Goal: Task Accomplishment & Management: Use online tool/utility

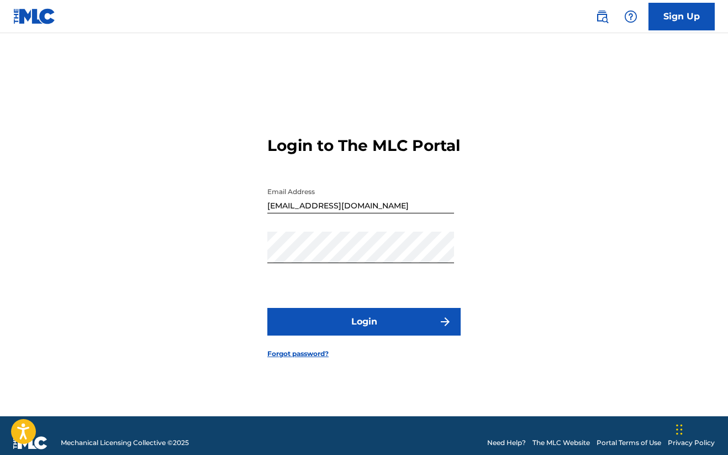
click at [440, 327] on img "submit" at bounding box center [445, 321] width 13 height 13
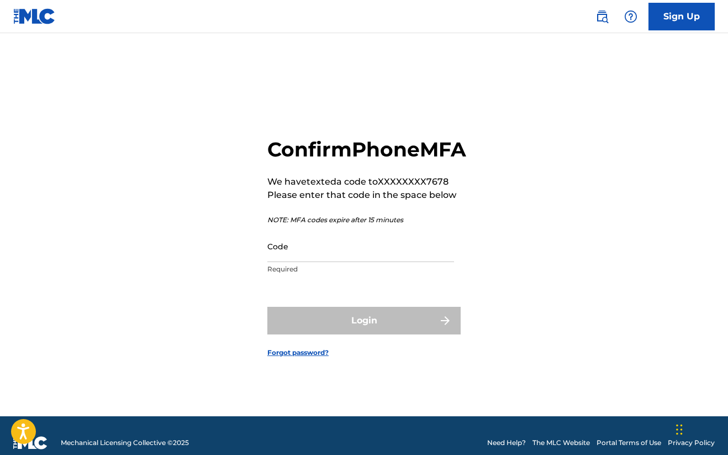
click at [398, 262] on input "Code" at bounding box center [360, 245] width 187 height 31
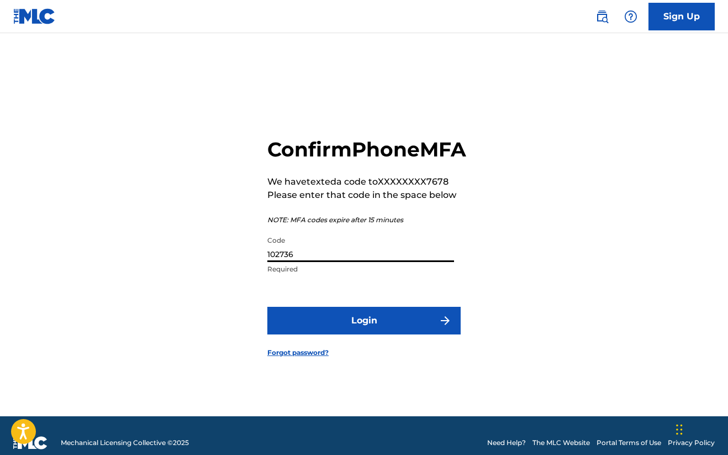
type input "102736"
click at [364, 333] on button "Login" at bounding box center [363, 321] width 193 height 28
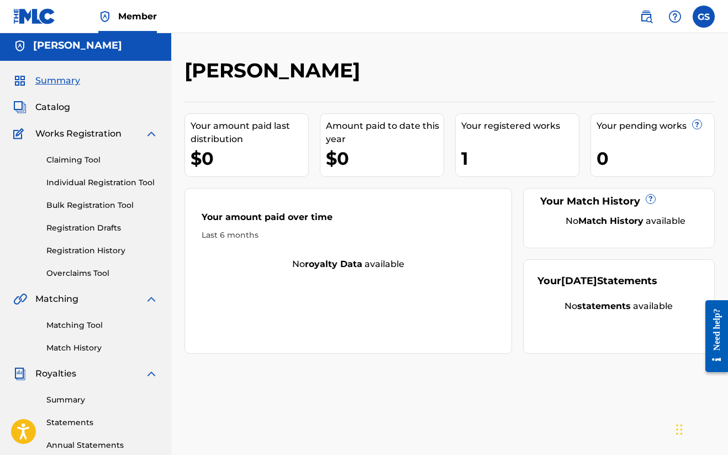
scroll to position [4, 0]
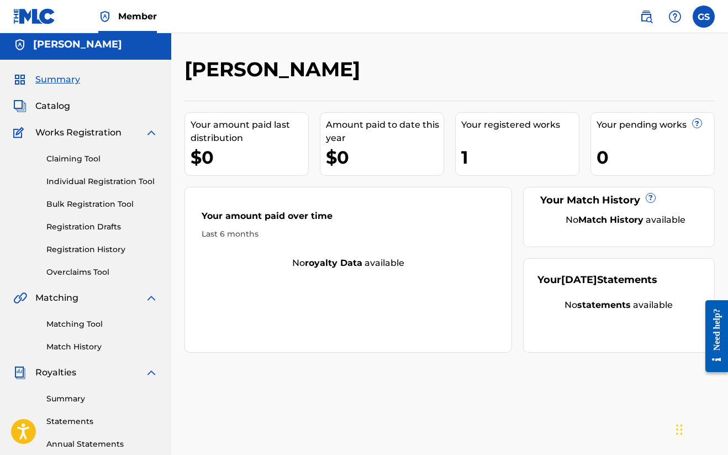
click at [87, 159] on link "Claiming Tool" at bounding box center [102, 159] width 112 height 12
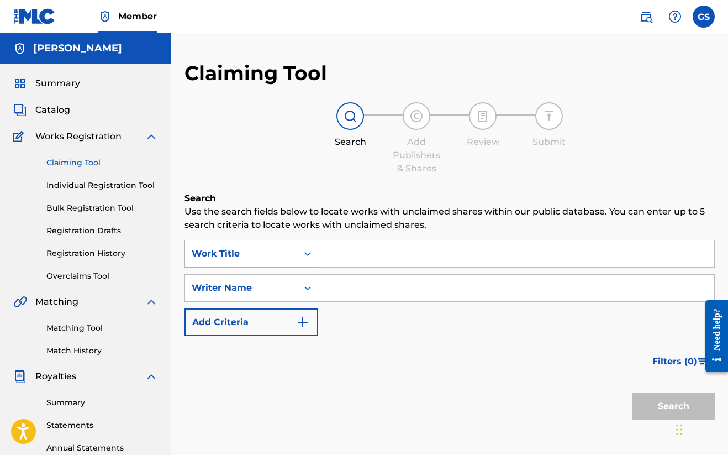
click at [307, 251] on icon "Search Form" at bounding box center [307, 253] width 11 height 11
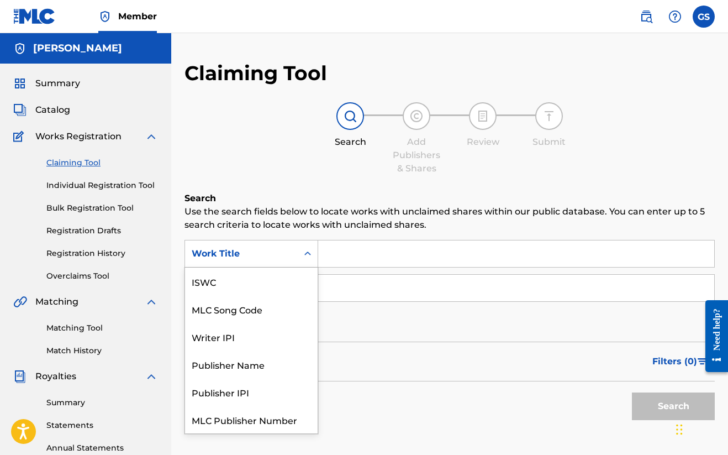
scroll to position [28, 0]
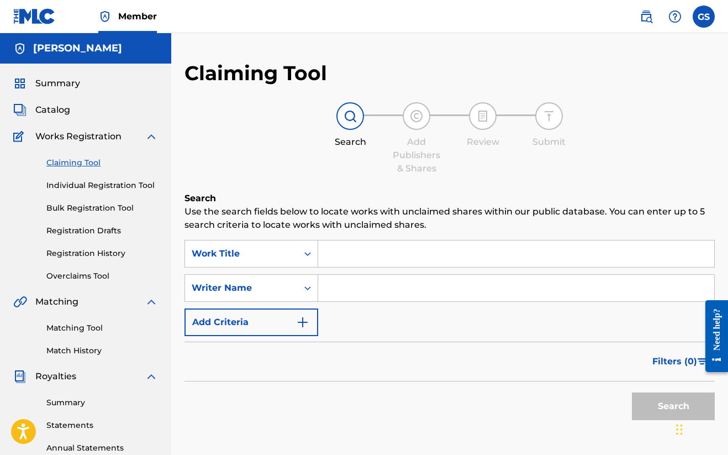
click at [338, 186] on div "Claiming Tool Search Add Publishers & Shares Review Submit Search Use the searc…" at bounding box center [450, 271] width 530 height 420
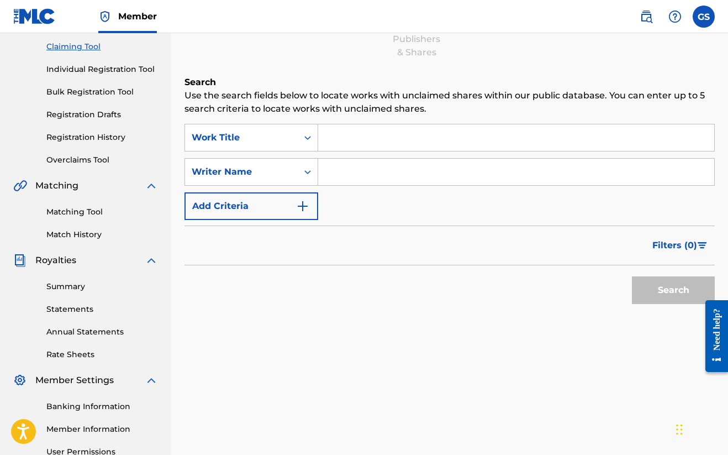
scroll to position [115, 0]
click at [91, 162] on link "Overclaims Tool" at bounding box center [102, 161] width 112 height 12
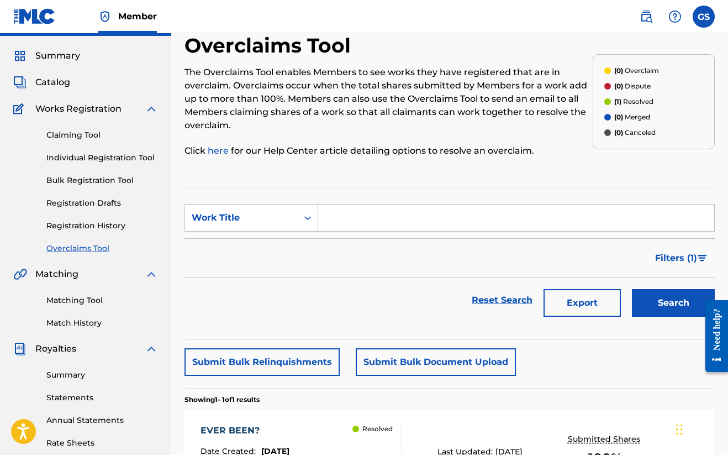
scroll to position [29, 0]
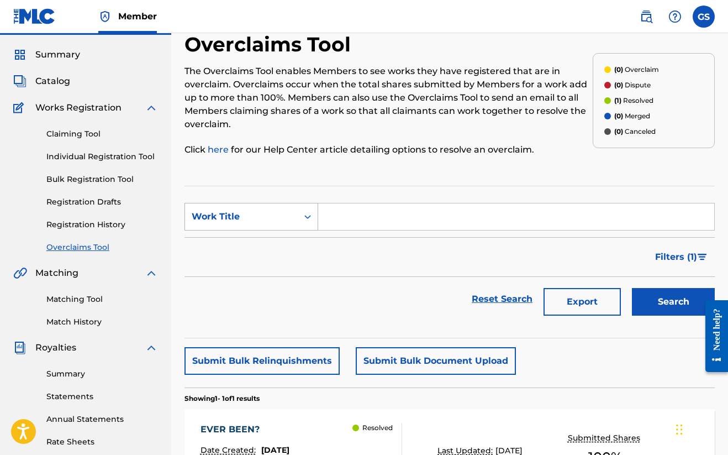
click at [303, 213] on icon "Search Form" at bounding box center [307, 216] width 11 height 11
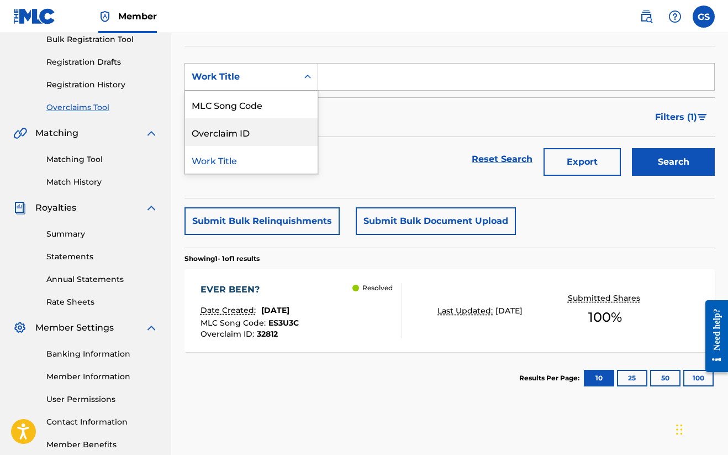
scroll to position [170, 0]
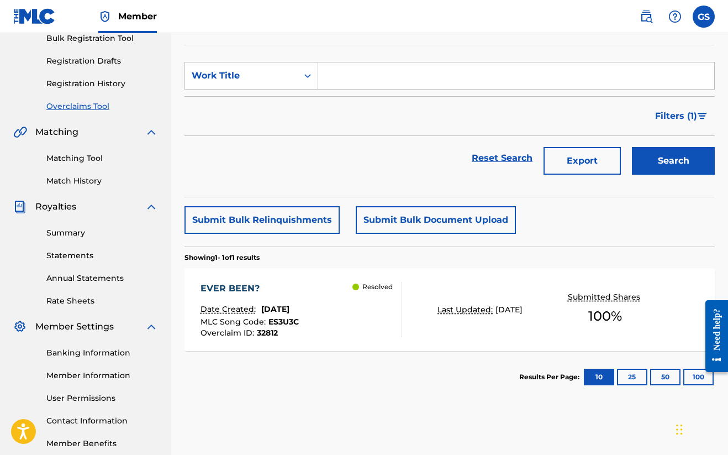
click at [407, 371] on section "Results Per Page: 10 25 50 100" at bounding box center [450, 377] width 530 height 52
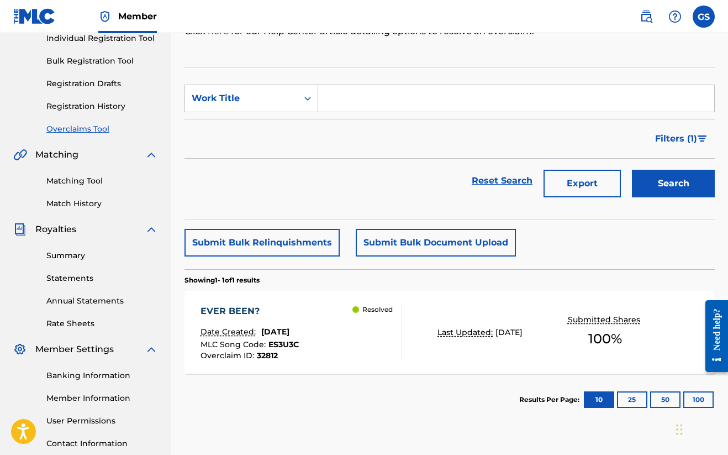
scroll to position [150, 0]
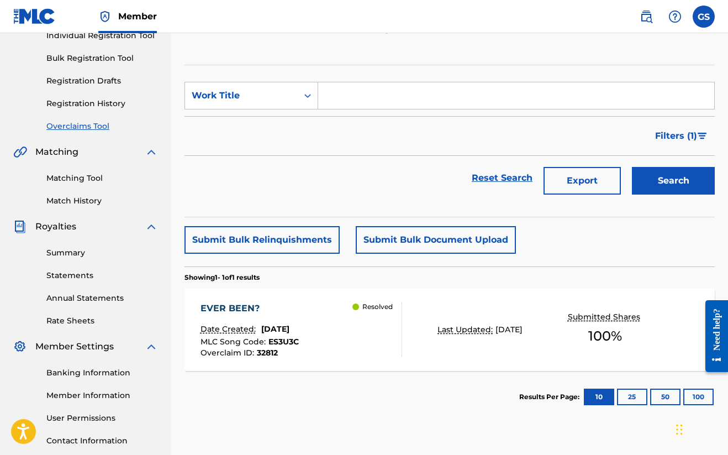
click at [383, 311] on p "Resolved" at bounding box center [377, 307] width 30 height 10
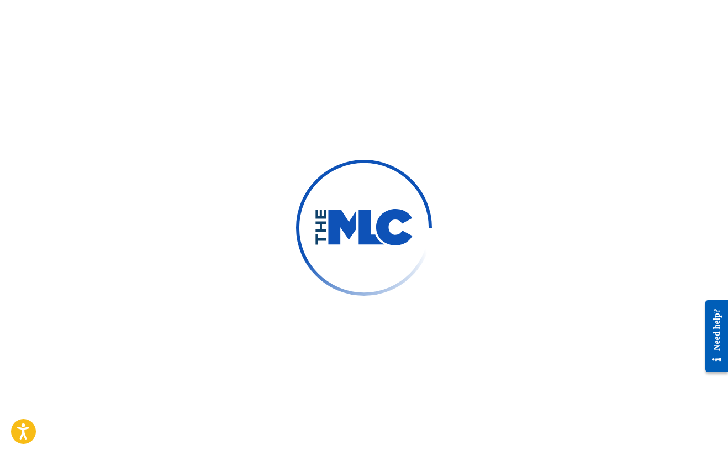
scroll to position [1, 0]
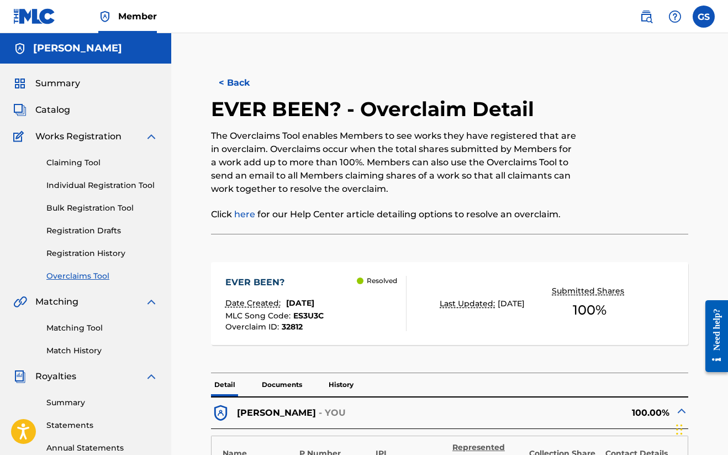
click at [704, 15] on label at bounding box center [704, 17] width 22 height 22
click at [704, 17] on input "GS [PERSON_NAME] [EMAIL_ADDRESS][DOMAIN_NAME] Notification Preferences Profile …" at bounding box center [704, 17] width 0 height 0
